Goal: Information Seeking & Learning: Learn about a topic

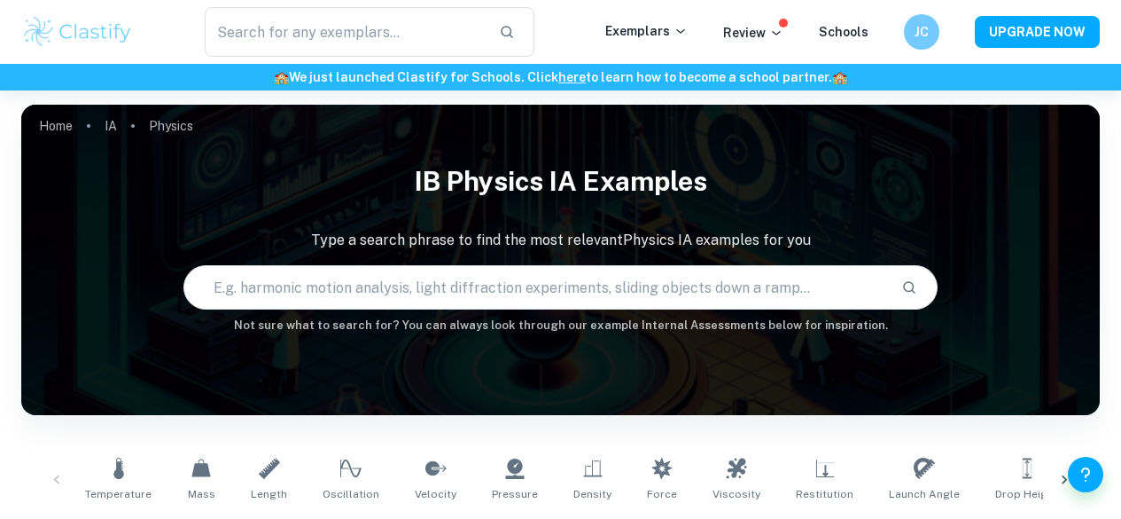
drag, startPoint x: 0, startPoint y: 0, endPoint x: 487, endPoint y: 299, distance: 571.1
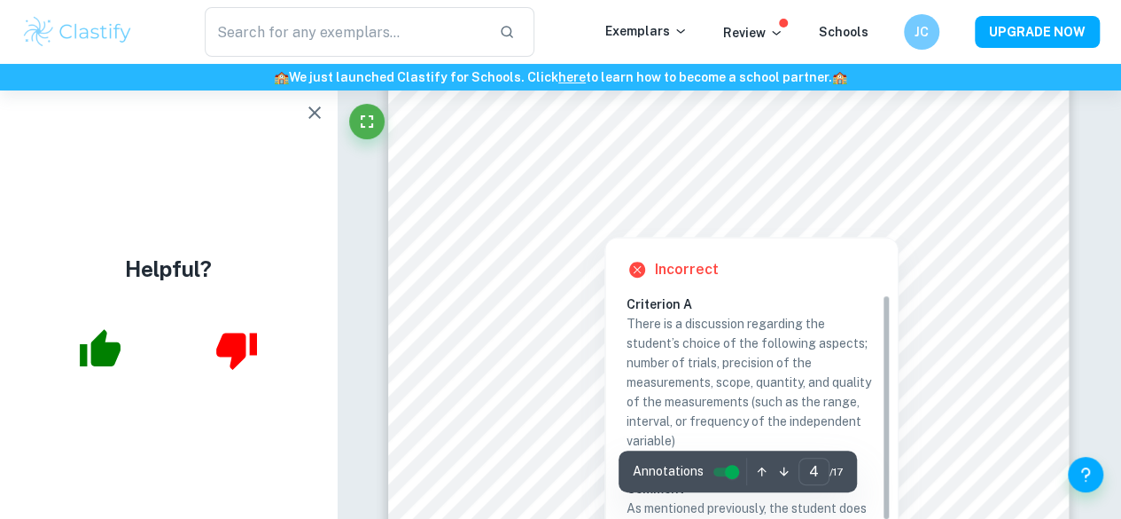
scroll to position [3631, 0]
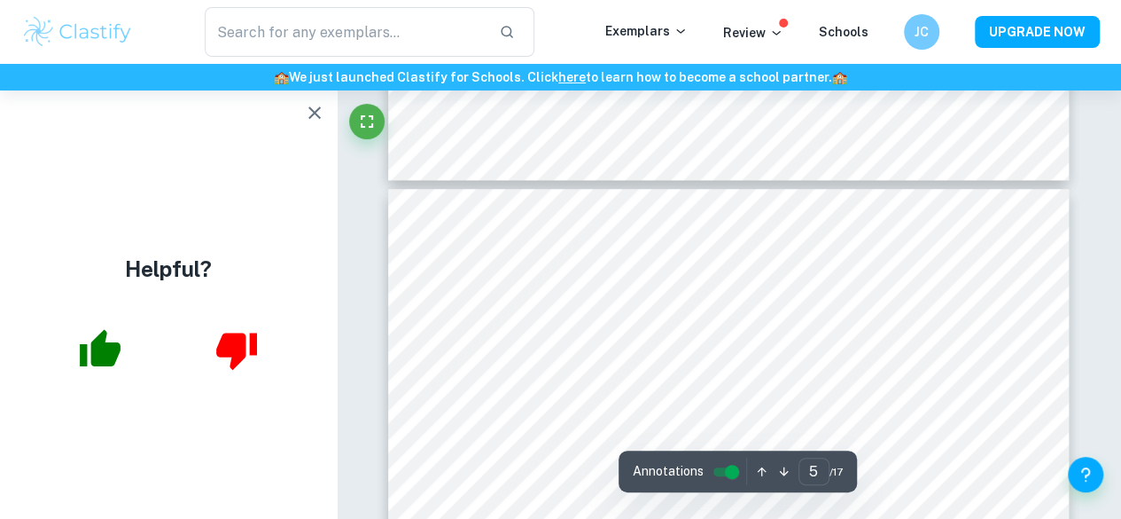
type input "4"
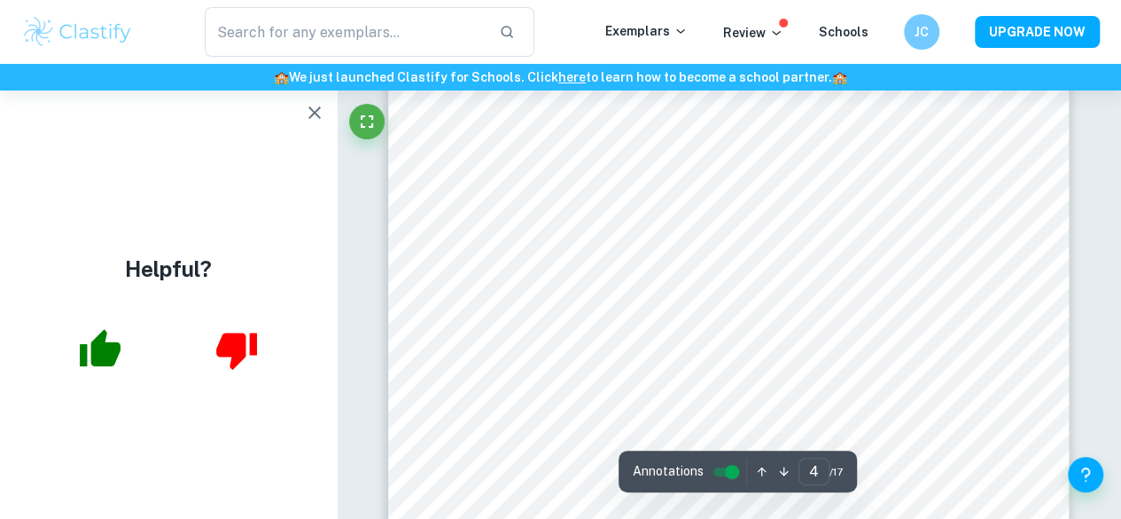
scroll to position [3622, 0]
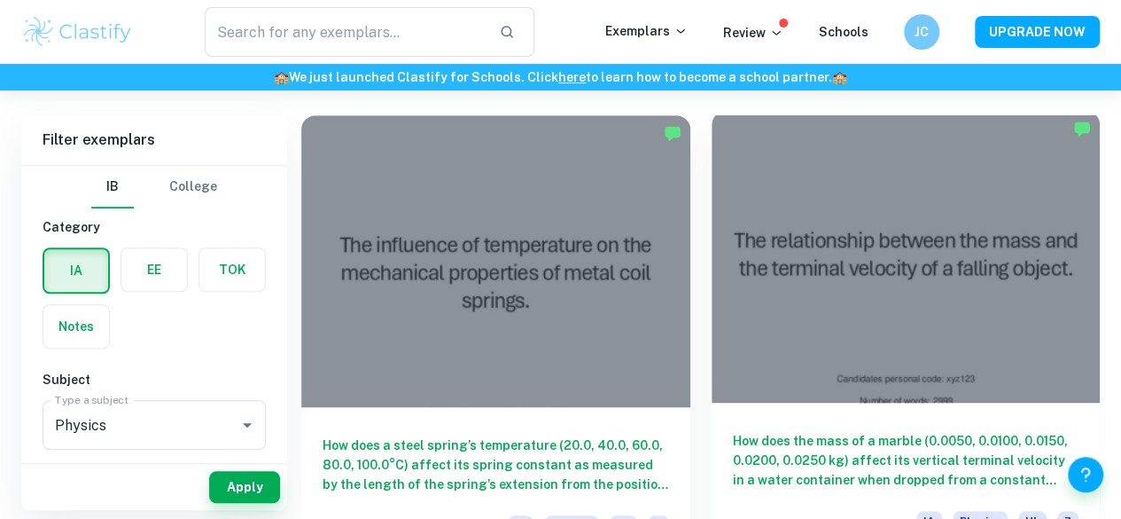
scroll to position [837, 0]
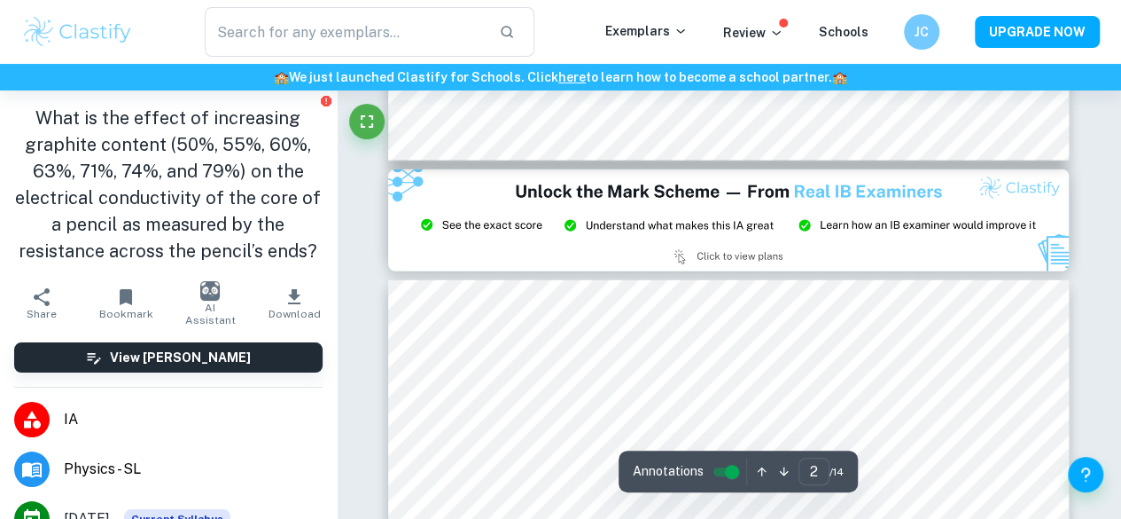
type input "3"
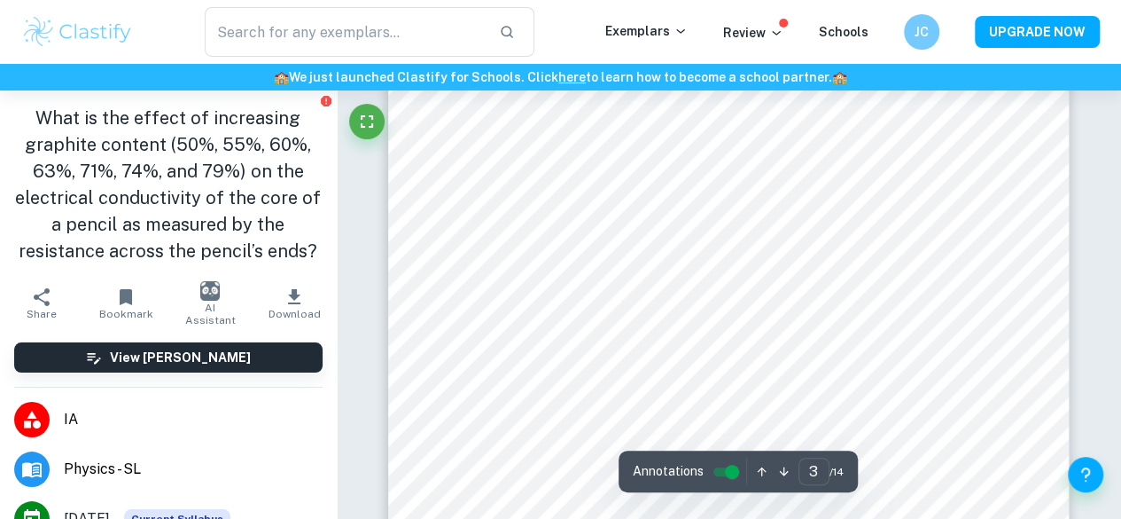
scroll to position [2412, 0]
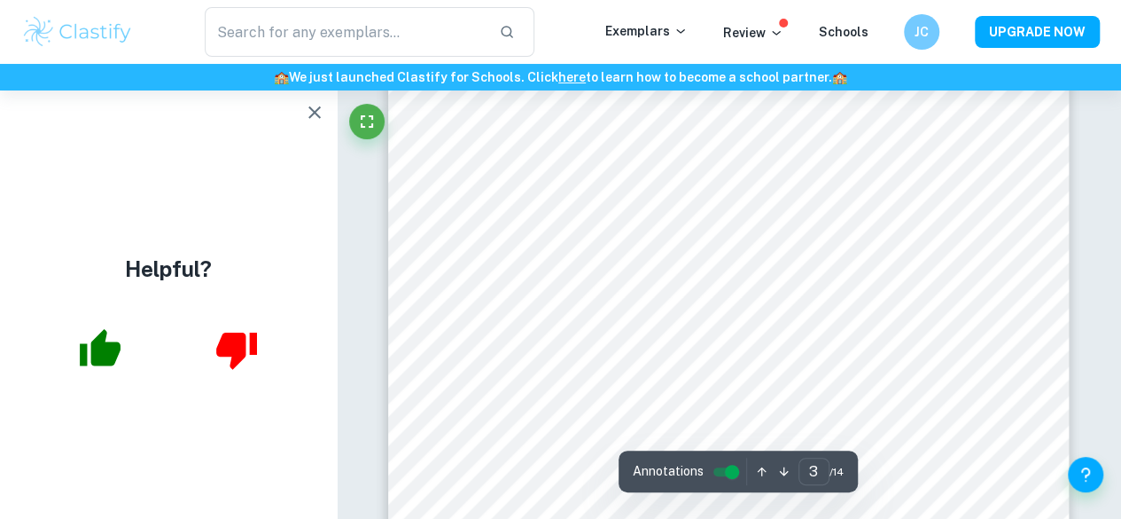
click at [310, 106] on icon "button" at bounding box center [314, 112] width 21 height 21
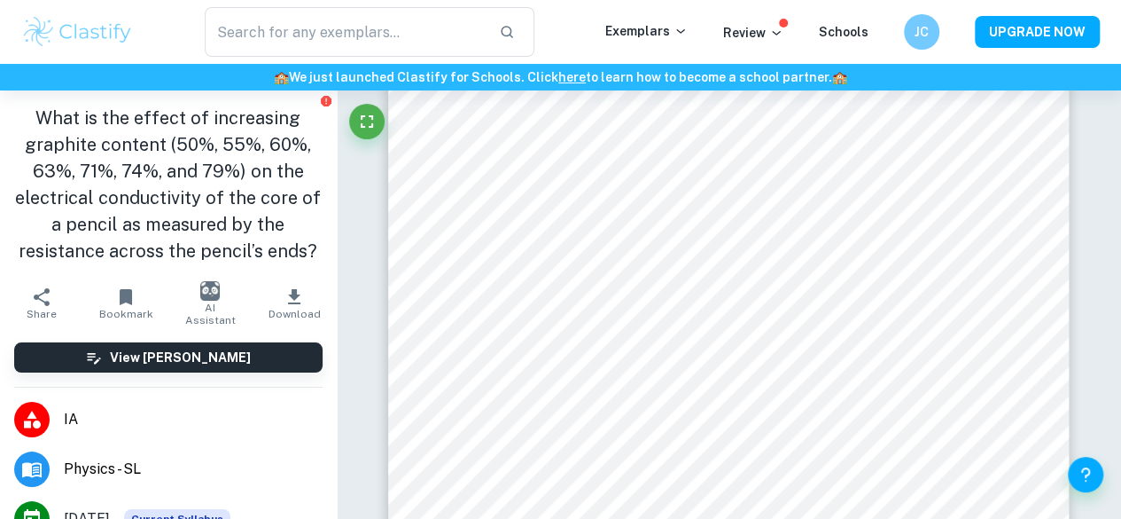
drag, startPoint x: 174, startPoint y: 363, endPoint x: 137, endPoint y: 360, distance: 37.3
click at [137, 360] on h6 "View [PERSON_NAME]" at bounding box center [180, 358] width 141 height 20
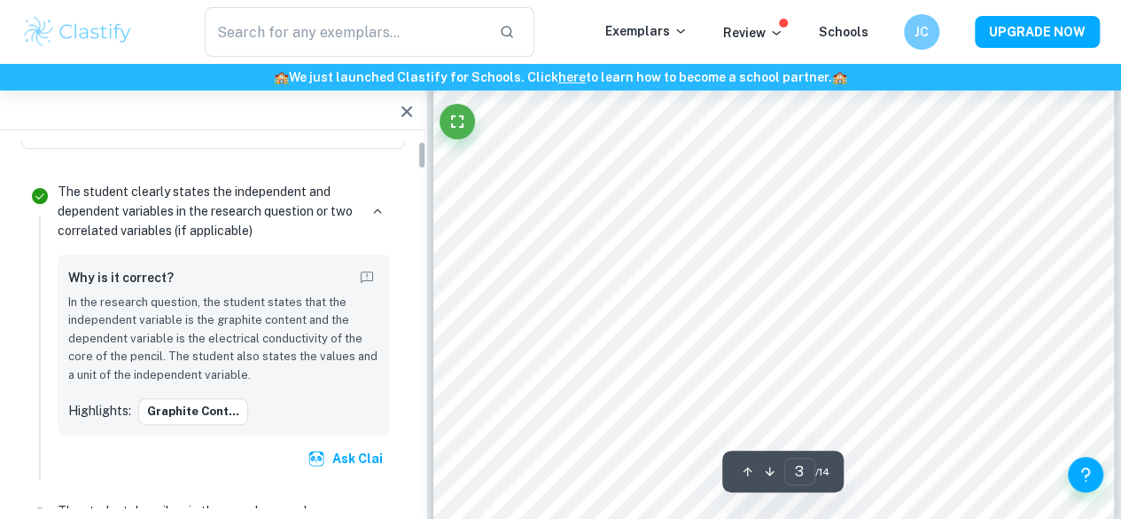
scroll to position [0, 0]
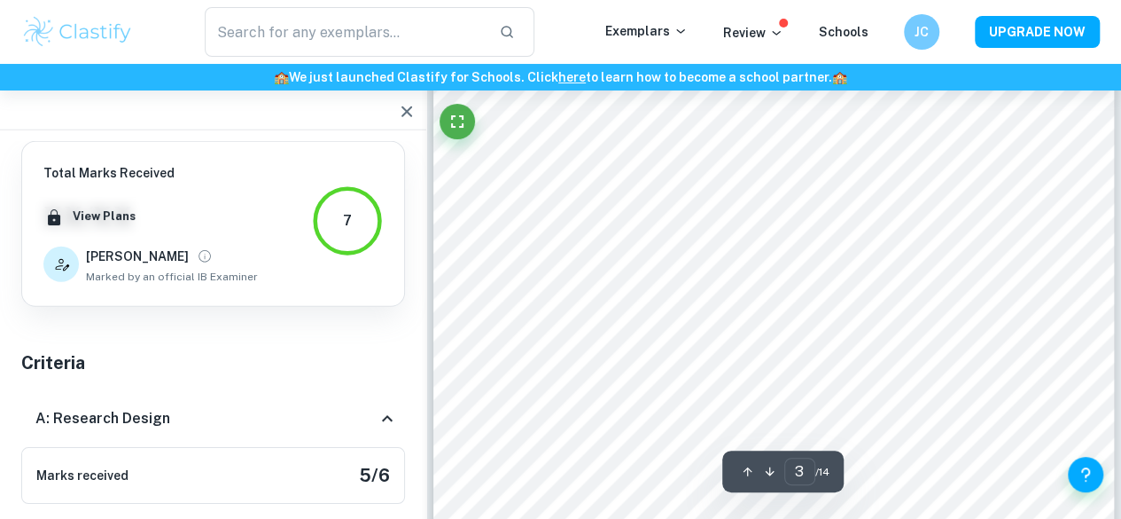
click at [401, 113] on icon "button" at bounding box center [406, 111] width 21 height 21
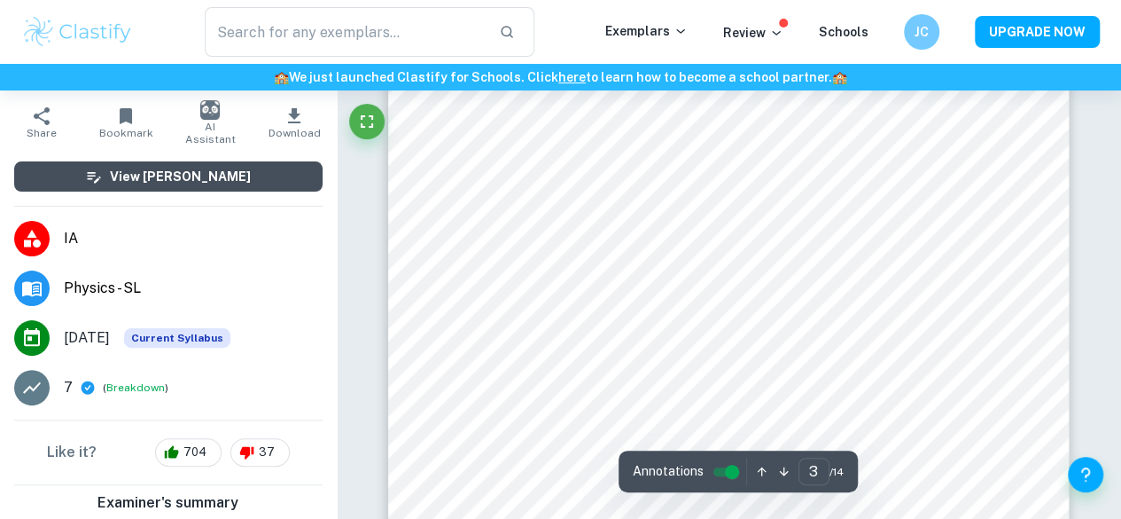
scroll to position [181, 0]
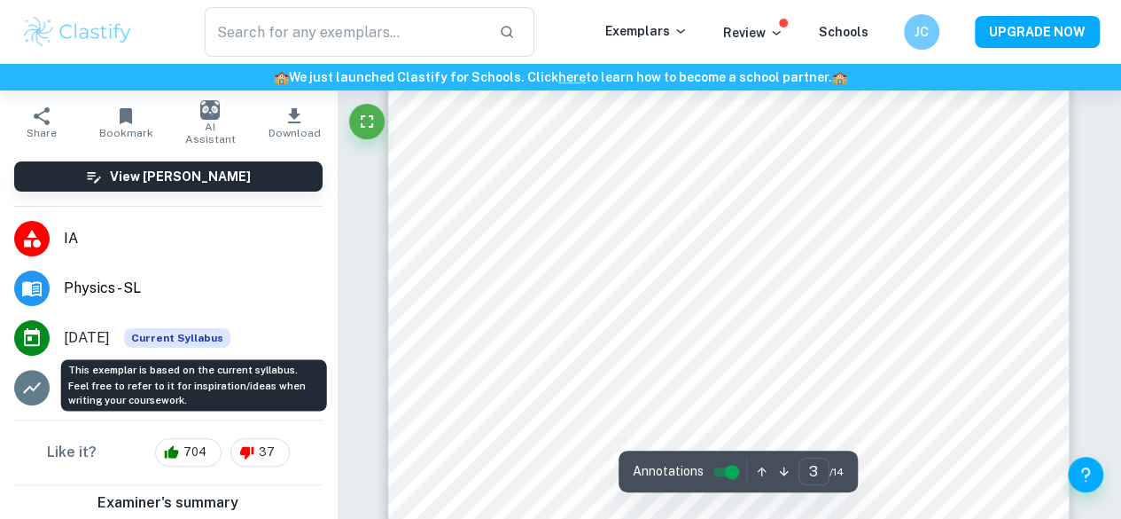
click at [179, 340] on span "Current Syllabus" at bounding box center [177, 338] width 106 height 20
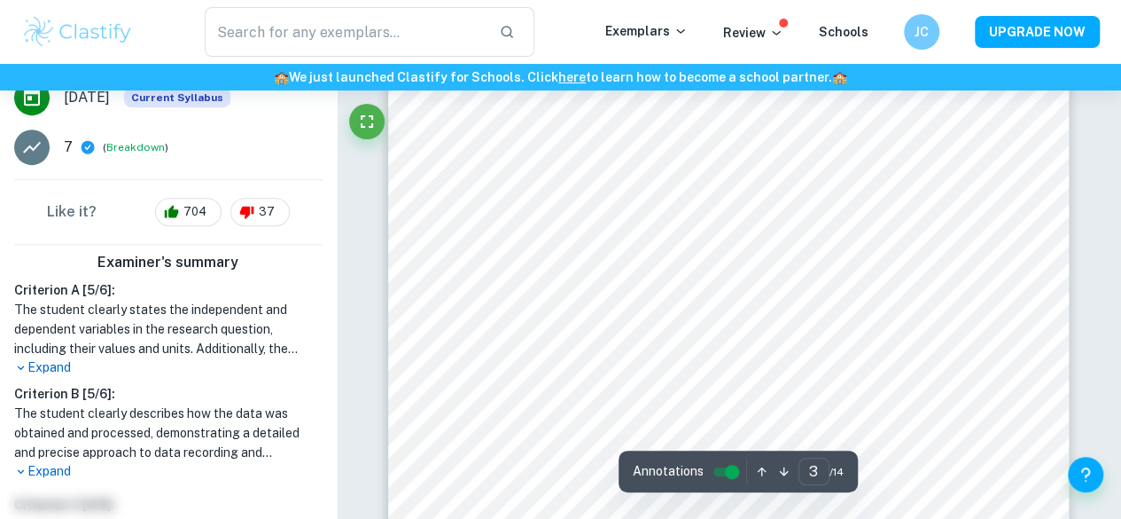
scroll to position [568, 0]
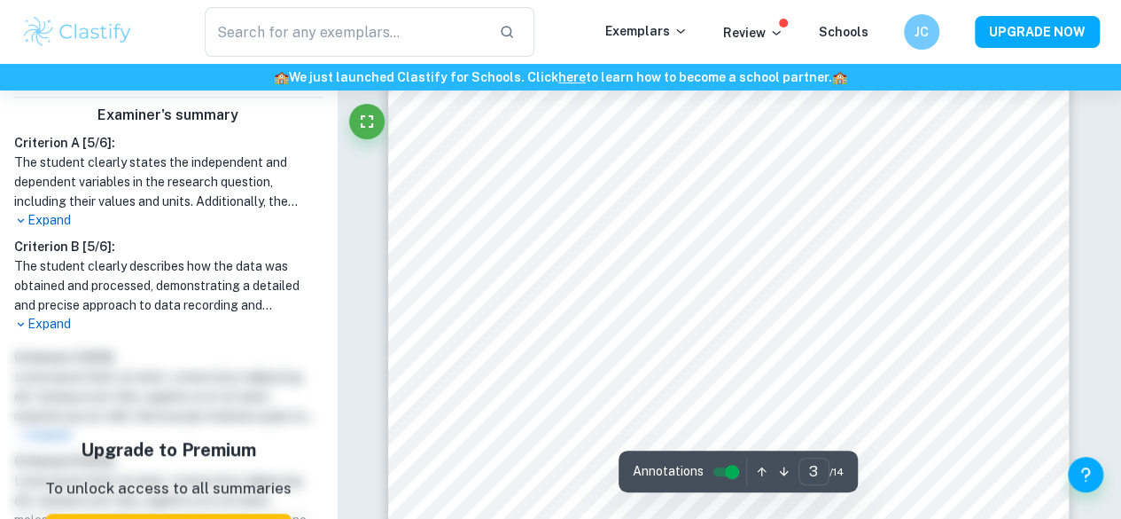
click at [50, 331] on p "Expand" at bounding box center [168, 324] width 309 height 19
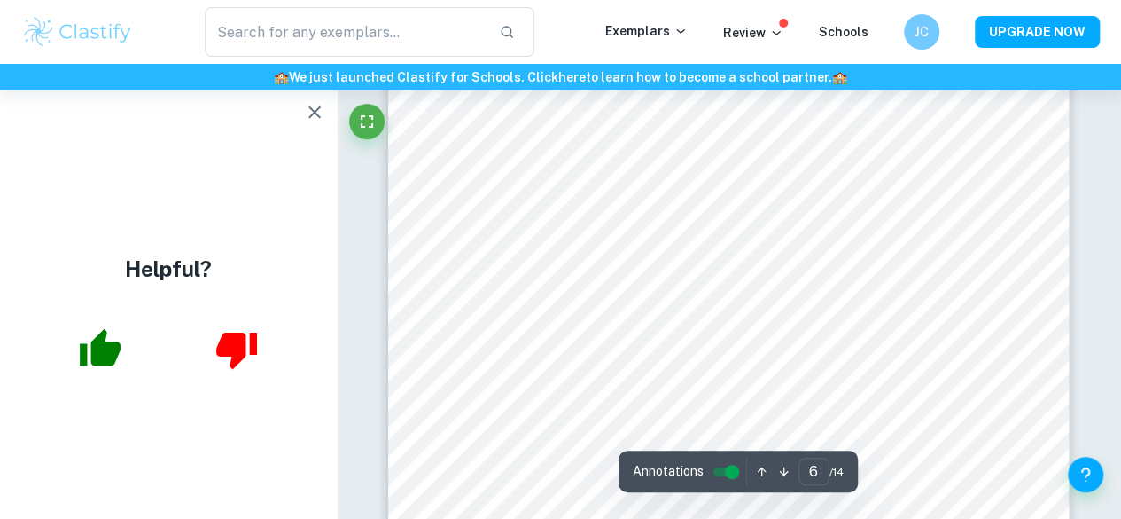
scroll to position [5138, 0]
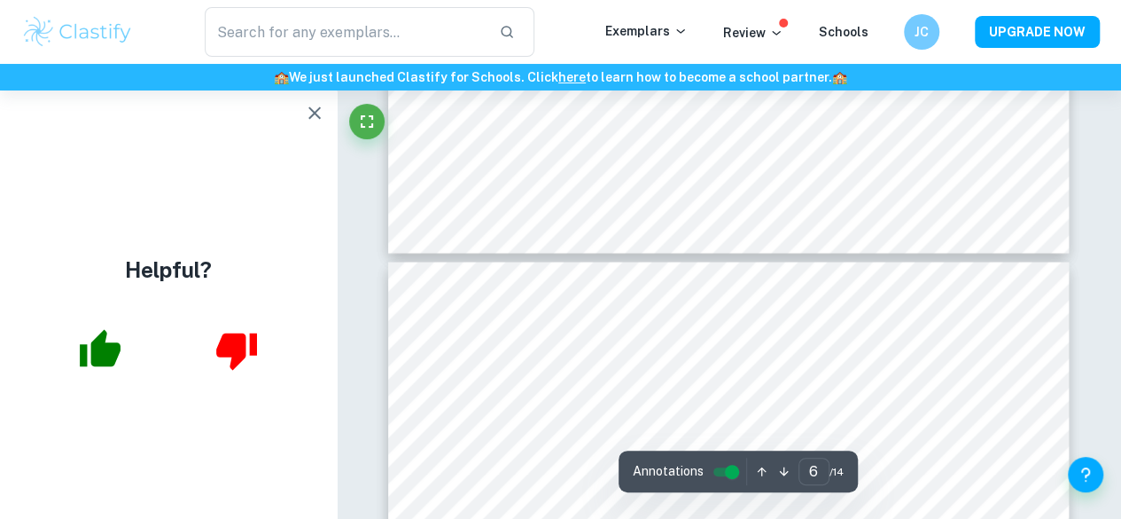
type input "5"
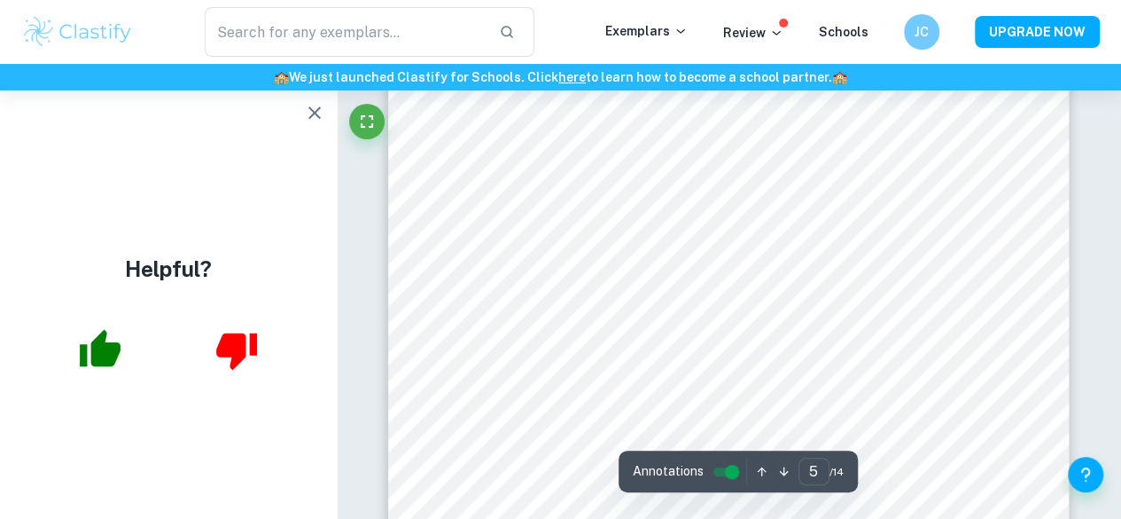
scroll to position [4355, 0]
